Goal: Task Accomplishment & Management: Manage account settings

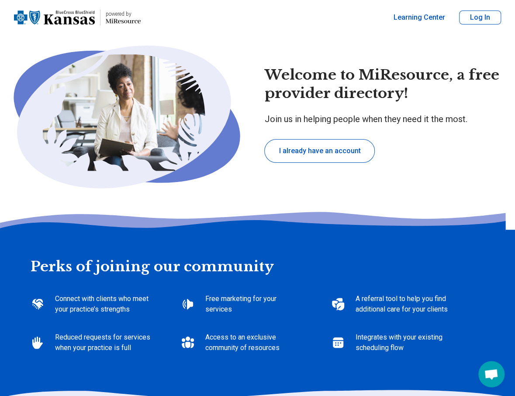
click at [482, 17] on button "Log In" at bounding box center [480, 17] width 42 height 14
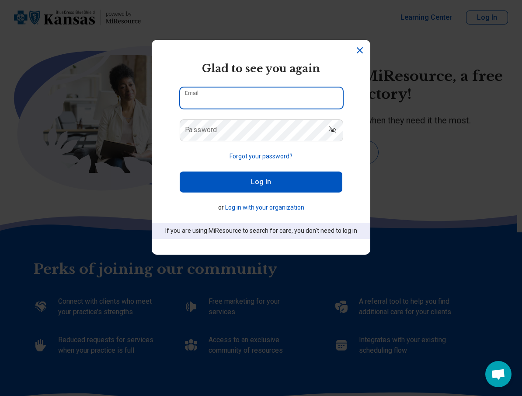
click at [217, 105] on input "Email" at bounding box center [261, 97] width 163 height 21
type input "**********"
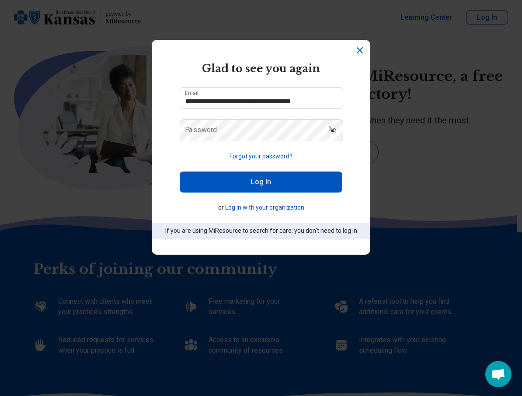
click at [199, 129] on label "Password" at bounding box center [201, 129] width 32 height 7
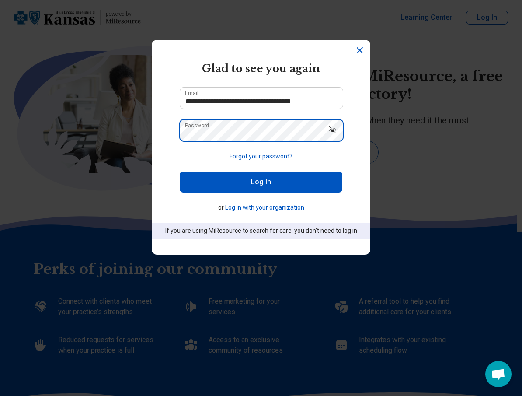
click at [180, 171] on button "Log In" at bounding box center [261, 181] width 163 height 21
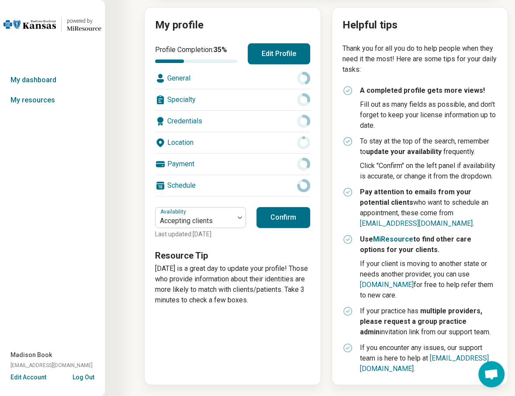
scroll to position [97, 0]
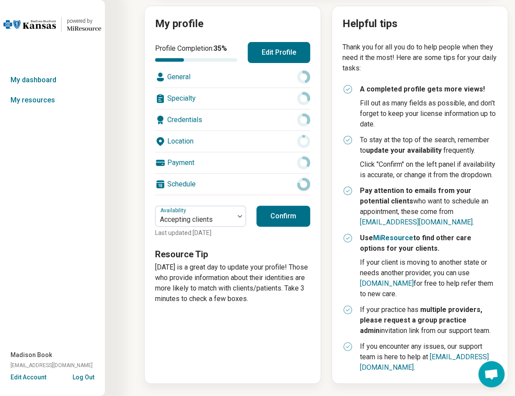
click at [175, 159] on div "Payment" at bounding box center [232, 162] width 155 height 21
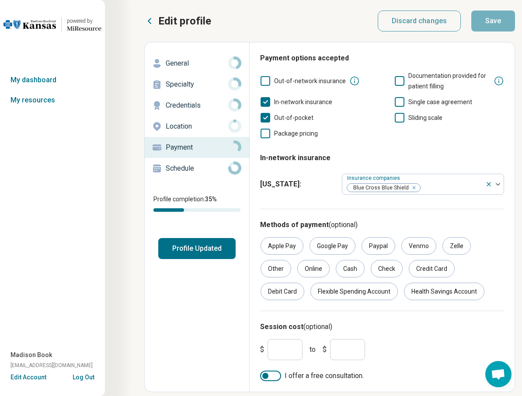
click at [198, 249] on button "Profile Updated" at bounding box center [196, 248] width 77 height 21
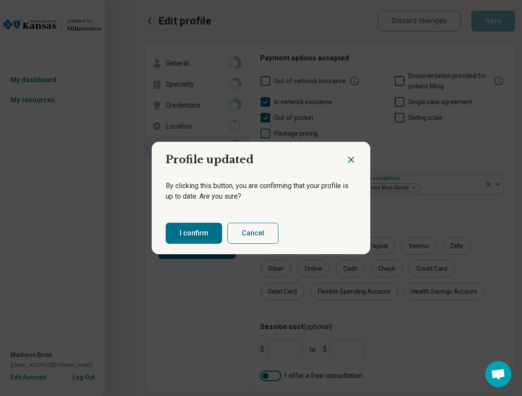
click at [196, 232] on button "I confirm" at bounding box center [194, 232] width 56 height 21
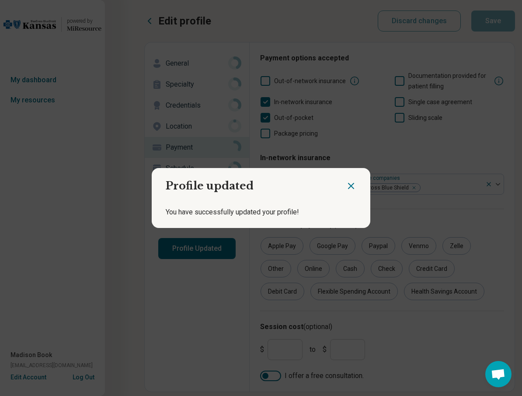
click at [347, 180] on icon "Close dialog" at bounding box center [351, 185] width 10 height 10
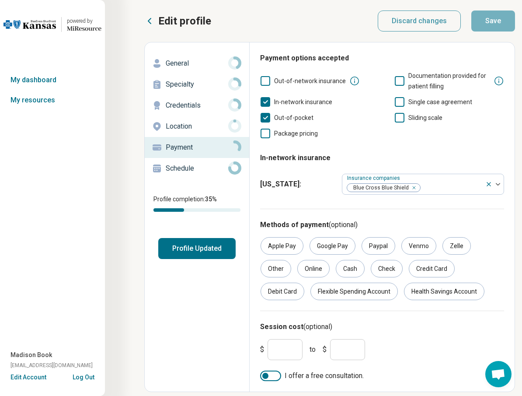
click at [184, 120] on div "Location" at bounding box center [197, 126] width 90 height 14
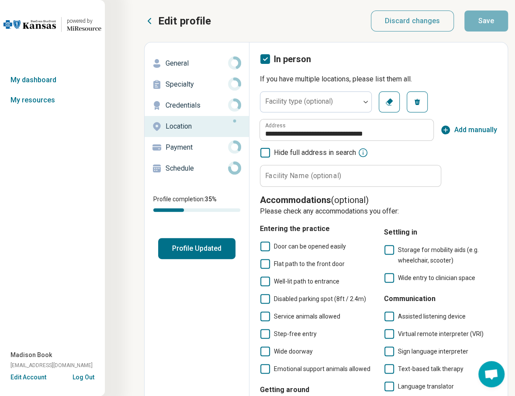
click at [180, 62] on p "General" at bounding box center [197, 63] width 62 height 10
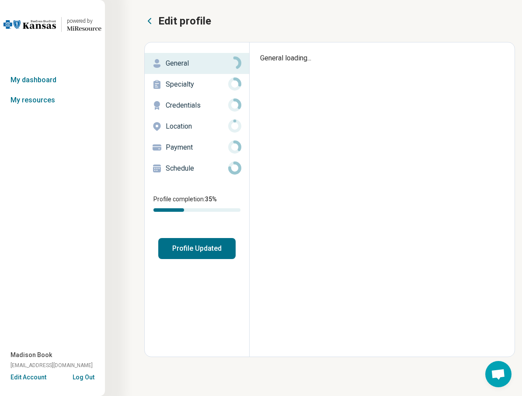
type textarea "*"
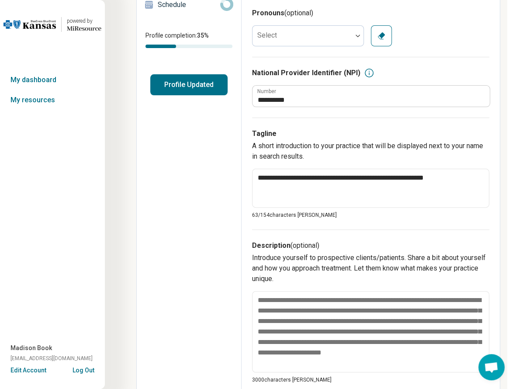
scroll to position [0, 8]
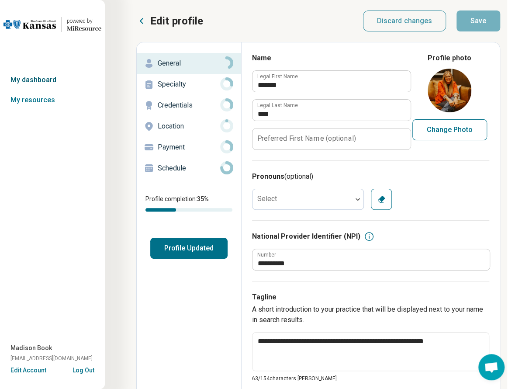
click at [31, 76] on link "My dashboard" at bounding box center [52, 80] width 105 height 20
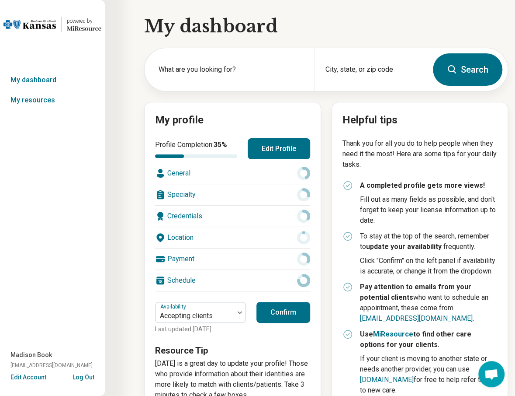
click at [291, 310] on button "Confirm" at bounding box center [284, 312] width 54 height 21
click at [278, 313] on button "Confirm" at bounding box center [284, 312] width 54 height 21
